Goal: Transaction & Acquisition: Purchase product/service

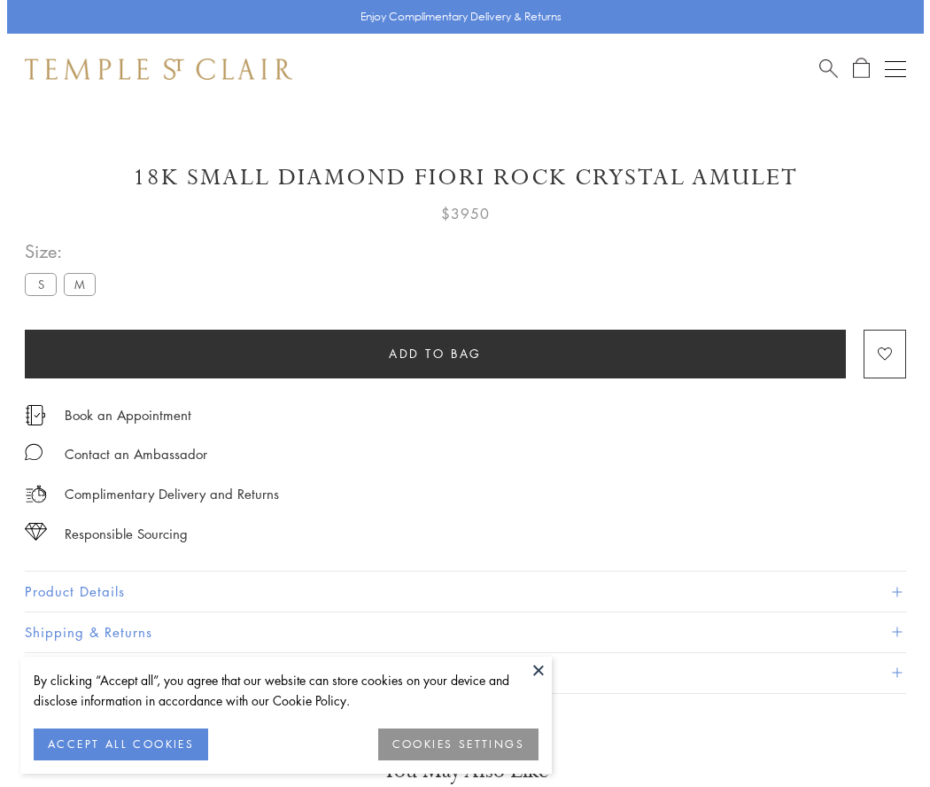
scroll to position [67, 0]
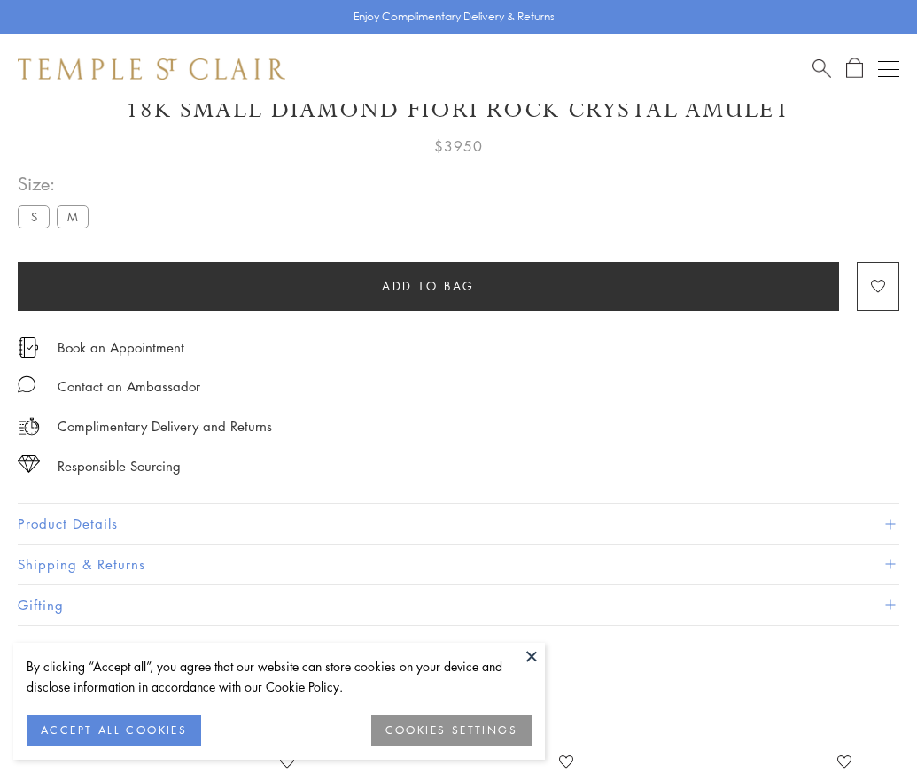
click at [428, 285] on span "Add to bag" at bounding box center [428, 285] width 93 height 19
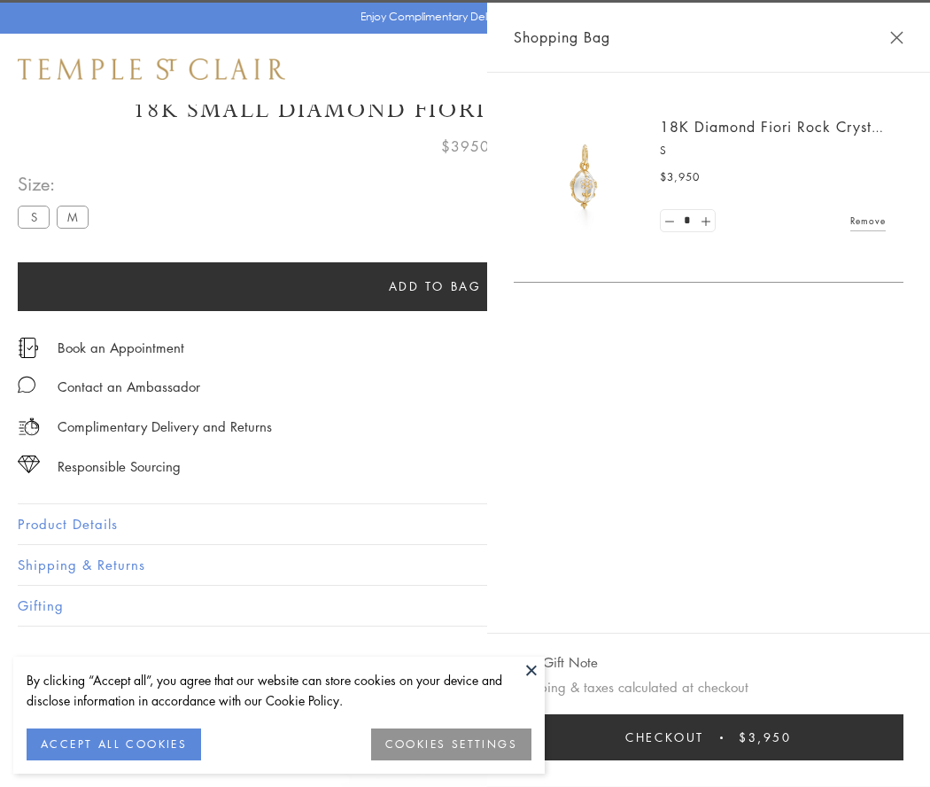
click at [904, 737] on button "Checkout $3,950" at bounding box center [709, 737] width 390 height 46
